Goal: Information Seeking & Learning: Learn about a topic

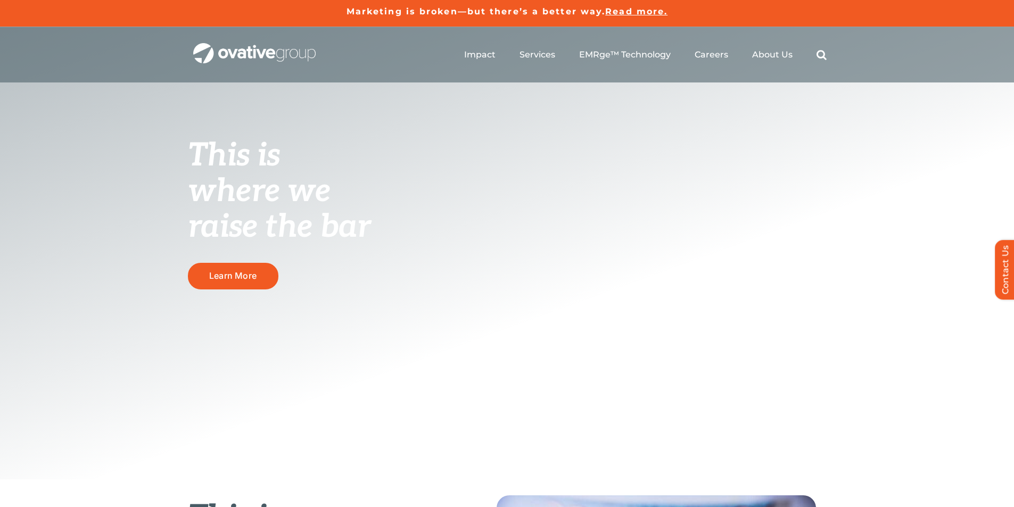
click at [397, 180] on h1 "This is where we raise the bar" at bounding box center [299, 190] width 223 height 107
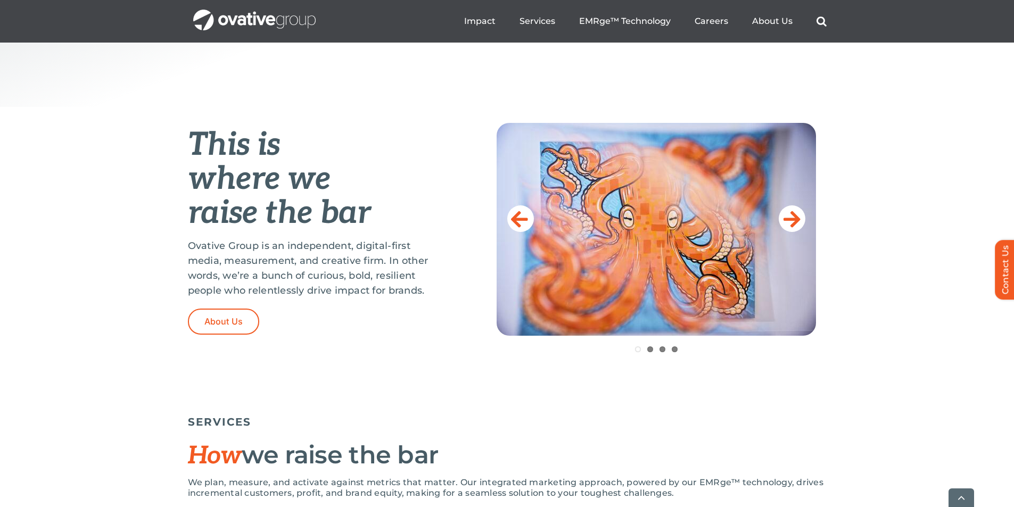
scroll to position [400, 0]
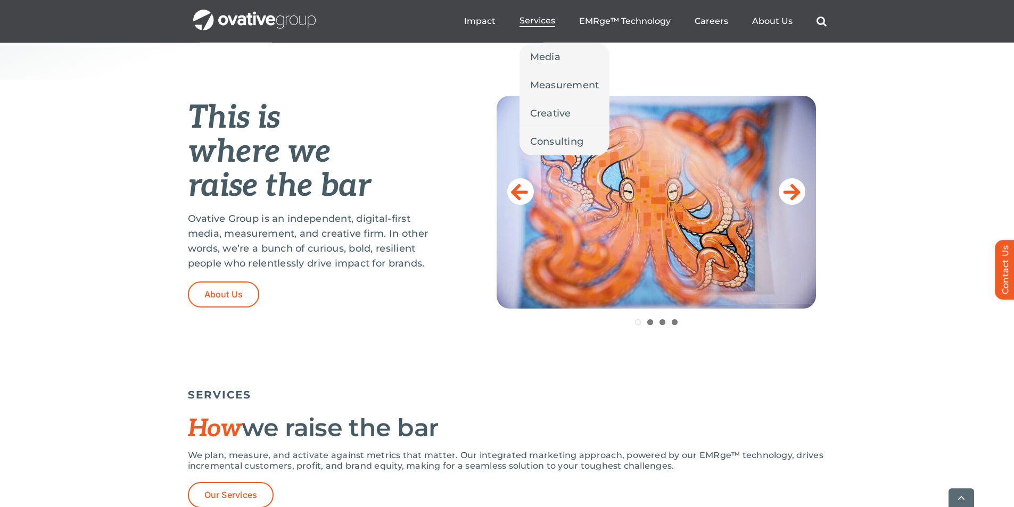
click at [531, 26] on span "Services" at bounding box center [537, 20] width 36 height 11
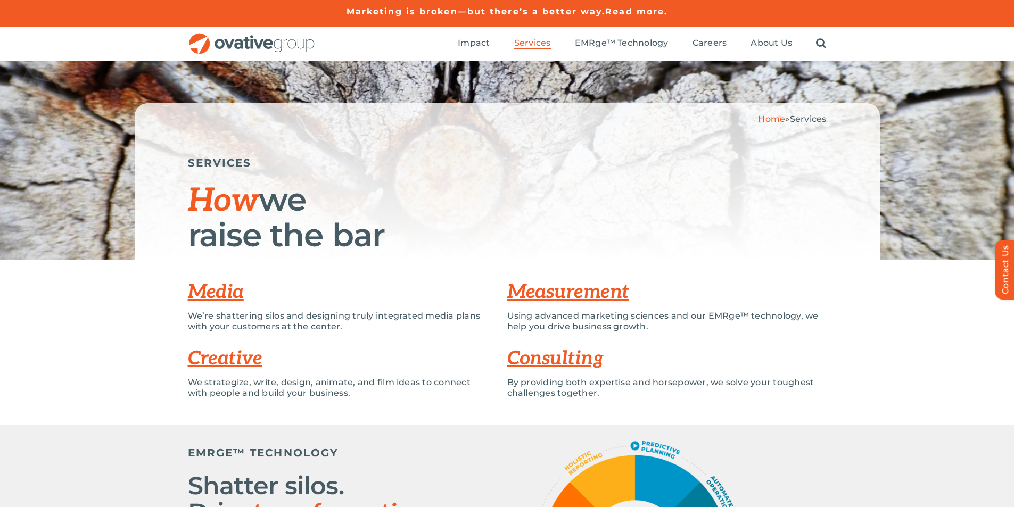
click at [217, 295] on link "Media" at bounding box center [216, 291] width 56 height 23
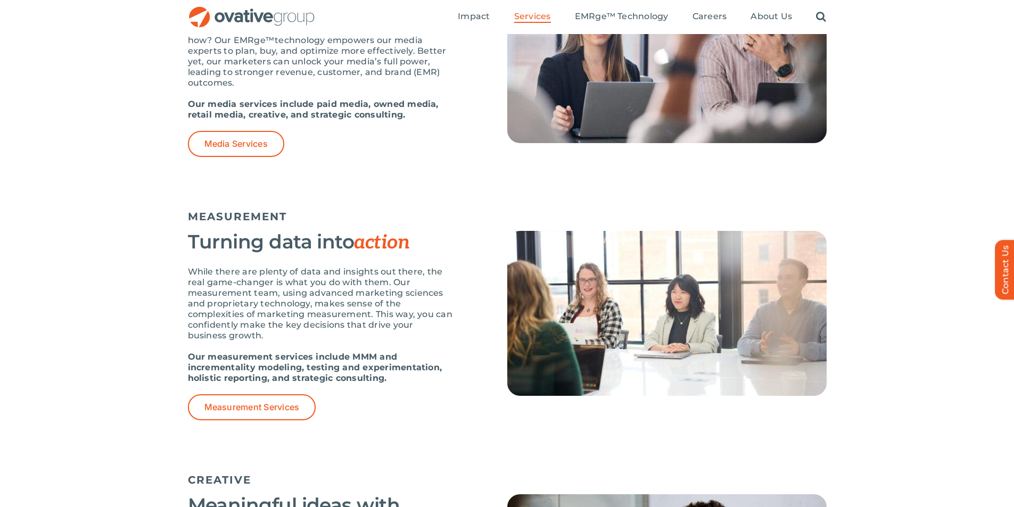
scroll to position [554, 0]
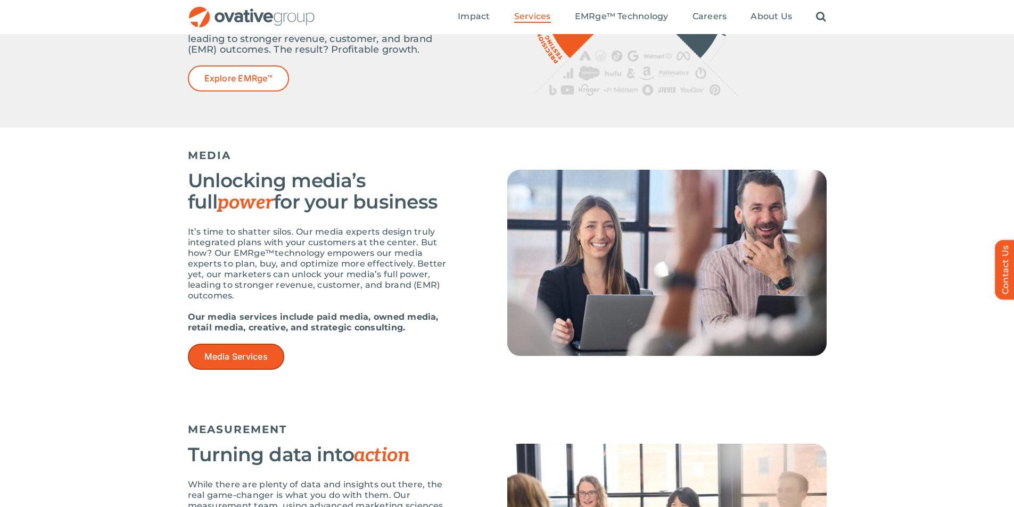
click at [241, 363] on link "Media Services" at bounding box center [236, 357] width 96 height 26
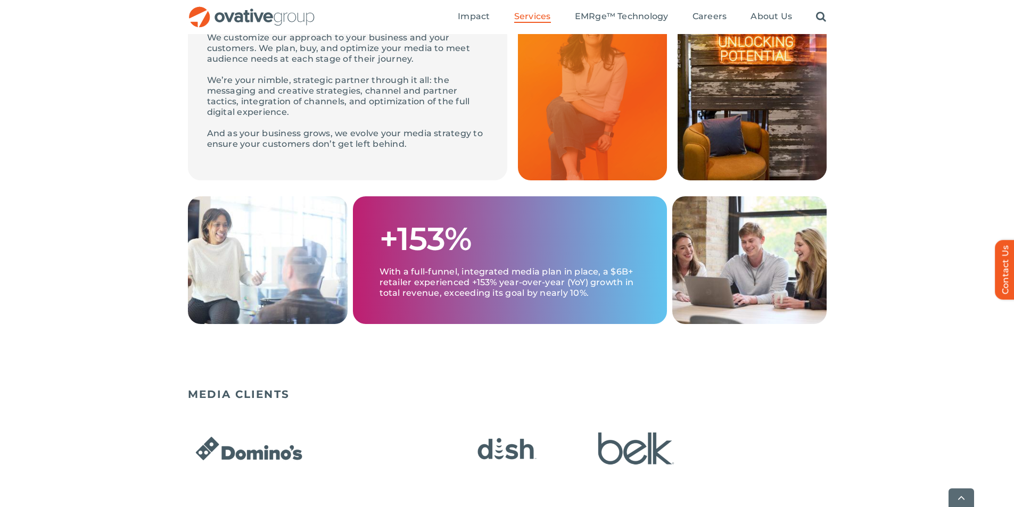
scroll to position [638, 0]
